Goal: Information Seeking & Learning: Check status

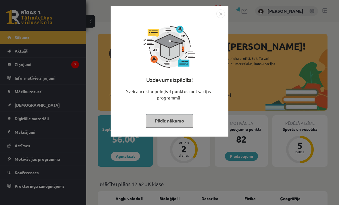
click at [220, 17] on img "Close" at bounding box center [220, 13] width 9 height 9
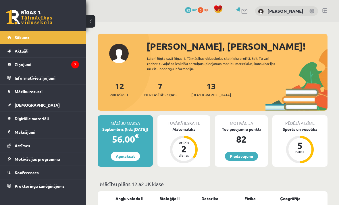
click at [19, 88] on link "Mācību resursi" at bounding box center [43, 91] width 72 height 13
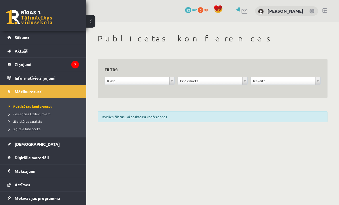
click at [18, 141] on link "[DEMOGRAPHIC_DATA]" at bounding box center [43, 143] width 72 height 13
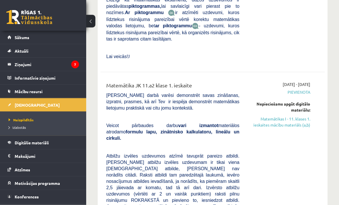
scroll to position [1989, 0]
click at [22, 167] on span "Atzīmes" at bounding box center [23, 169] width 16 height 5
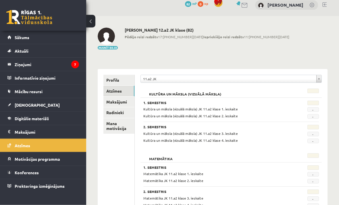
scroll to position [14, 0]
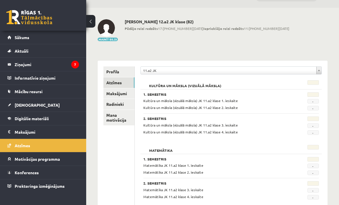
click at [24, 104] on span "[DEMOGRAPHIC_DATA]" at bounding box center [37, 104] width 45 height 5
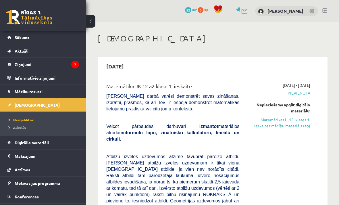
click at [290, 125] on link "Matemātikas I - 12. klases 1. ieskaites mācību materiāls (ab)" at bounding box center [279, 123] width 62 height 12
click at [286, 121] on link "Matemātikas I - 12. klases 1. ieskaites mācību materiāls (ab)" at bounding box center [279, 123] width 62 height 12
